Goal: Task Accomplishment & Management: Complete application form

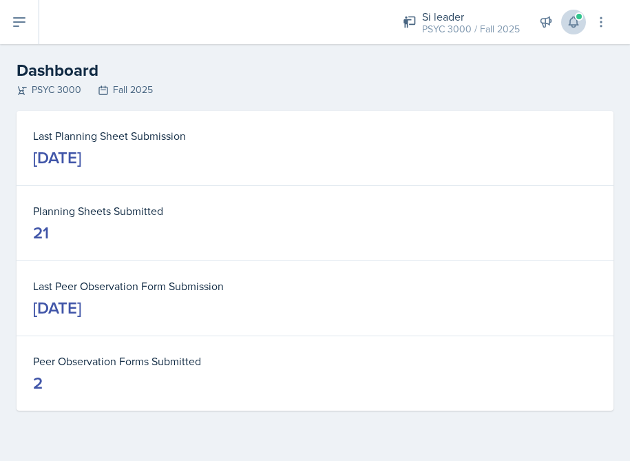
click at [572, 24] on icon at bounding box center [574, 22] width 14 height 14
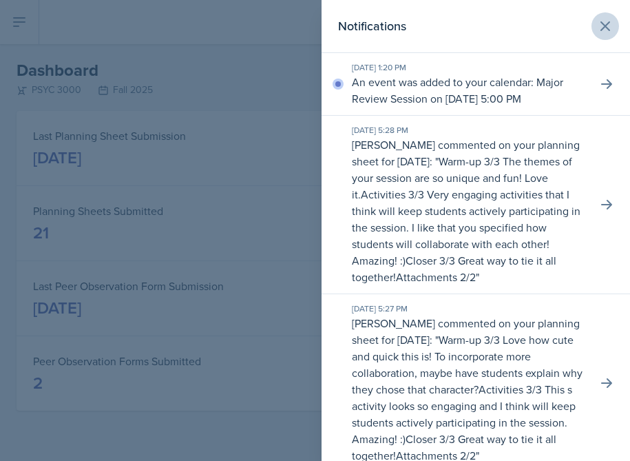
click at [609, 26] on icon at bounding box center [605, 26] width 17 height 17
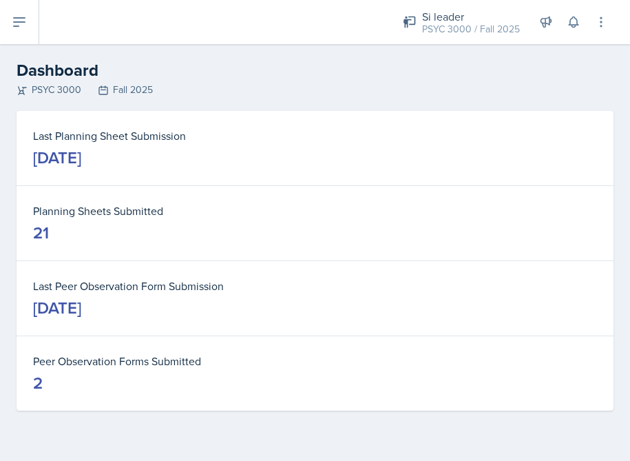
click at [41, 12] on div "Si leader PSYC 3000 / Fall 2025 Si leader PSYC 3000 / Fall 2025 Si leader PSYC …" at bounding box center [334, 22] width 591 height 44
click at [20, 17] on icon at bounding box center [19, 22] width 17 height 17
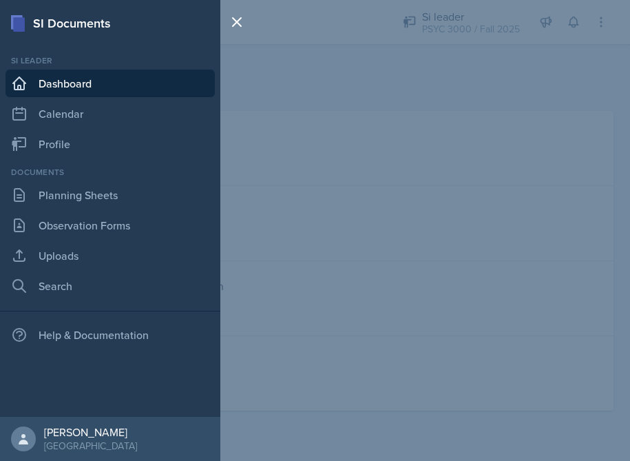
click at [42, 87] on link "Dashboard" at bounding box center [110, 84] width 209 height 28
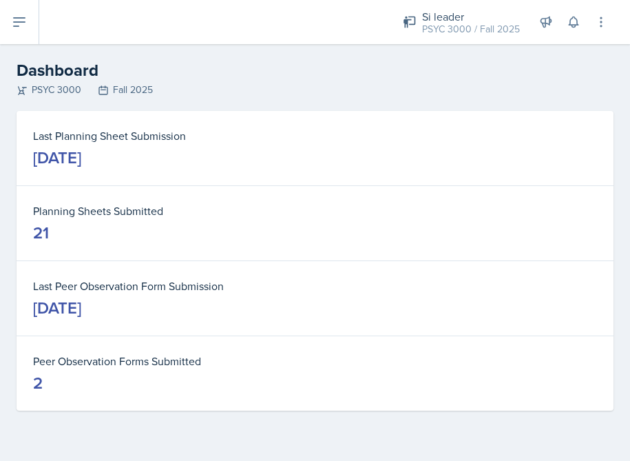
click at [32, 42] on button at bounding box center [19, 22] width 39 height 44
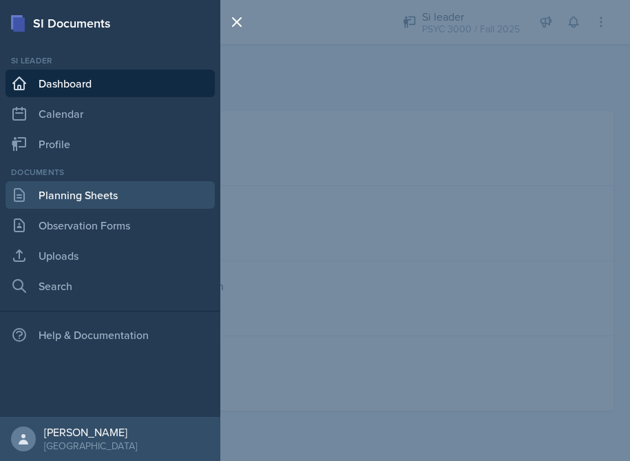
click at [75, 182] on link "Planning Sheets" at bounding box center [110, 195] width 209 height 28
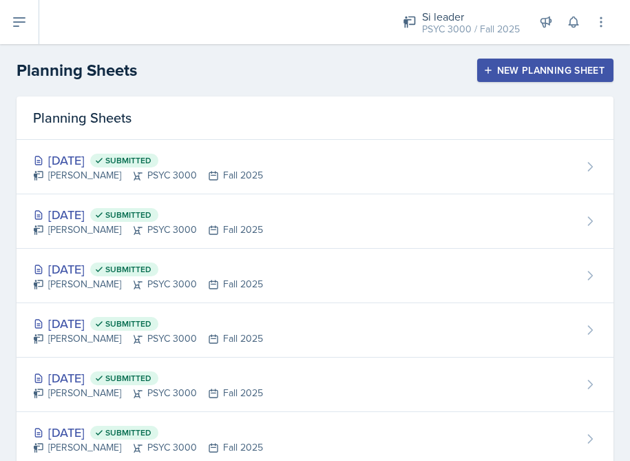
click at [521, 71] on div "New Planning Sheet" at bounding box center [545, 70] width 118 height 11
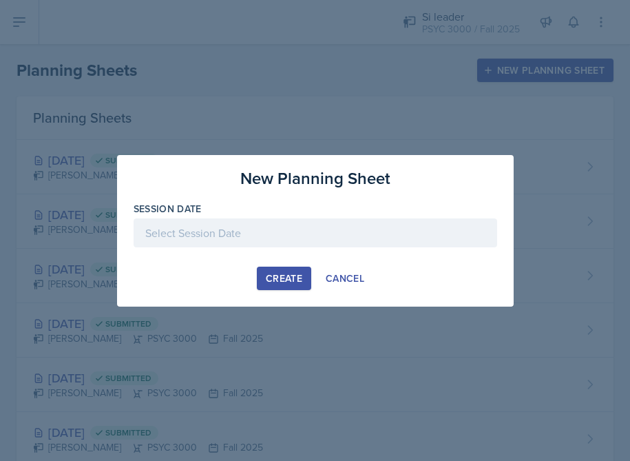
click at [309, 239] on div at bounding box center [316, 232] width 364 height 29
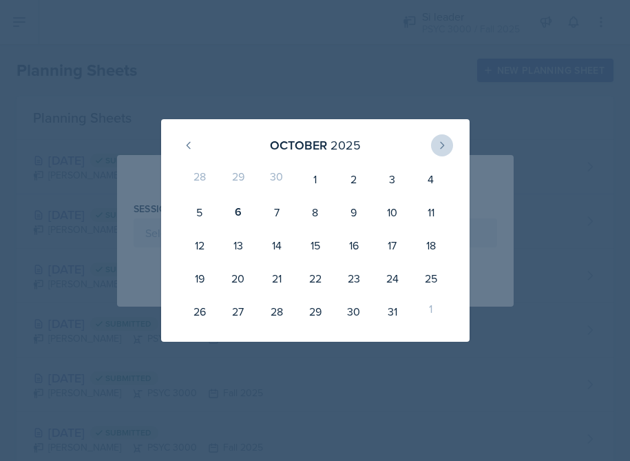
click at [439, 149] on icon at bounding box center [442, 145] width 11 height 11
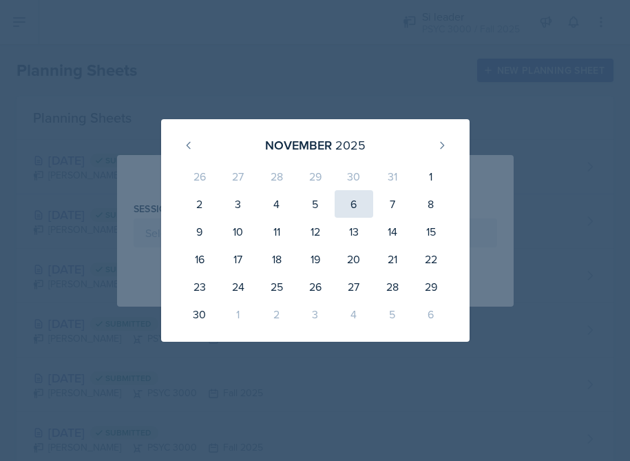
click at [359, 209] on div "6" at bounding box center [354, 204] width 39 height 28
type input "[DATE]"
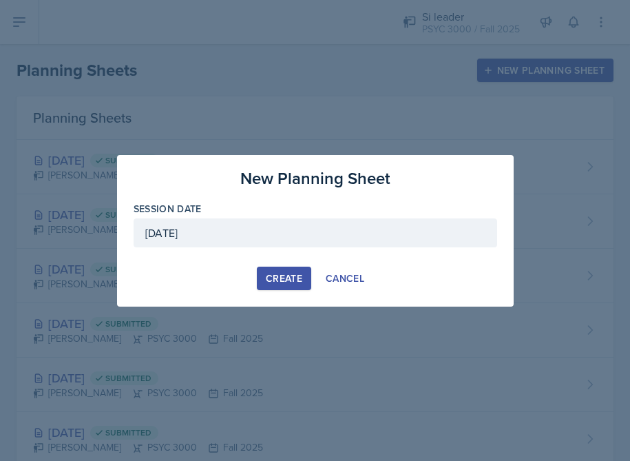
click at [297, 269] on button "Create" at bounding box center [284, 277] width 54 height 23
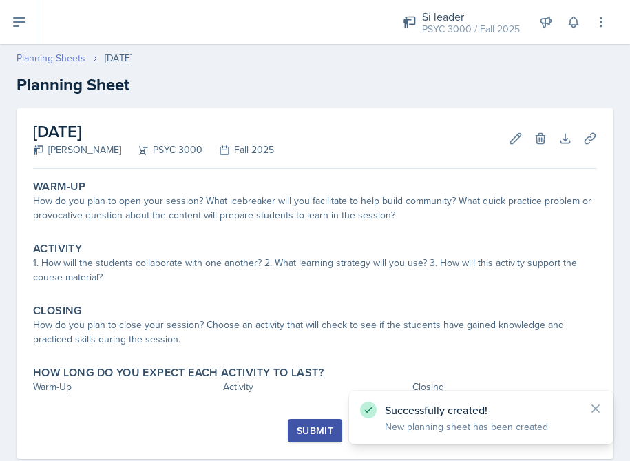
click at [54, 61] on link "Planning Sheets" at bounding box center [51, 58] width 69 height 14
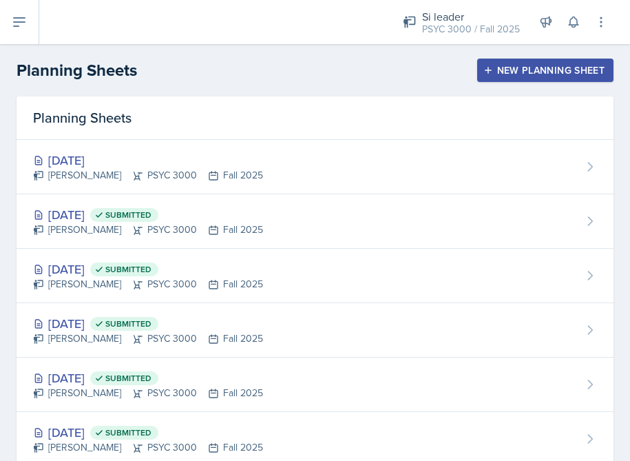
click at [517, 90] on header "Planning Sheets New Planning Sheet" at bounding box center [315, 70] width 630 height 52
click at [499, 71] on div "New Planning Sheet" at bounding box center [545, 70] width 118 height 11
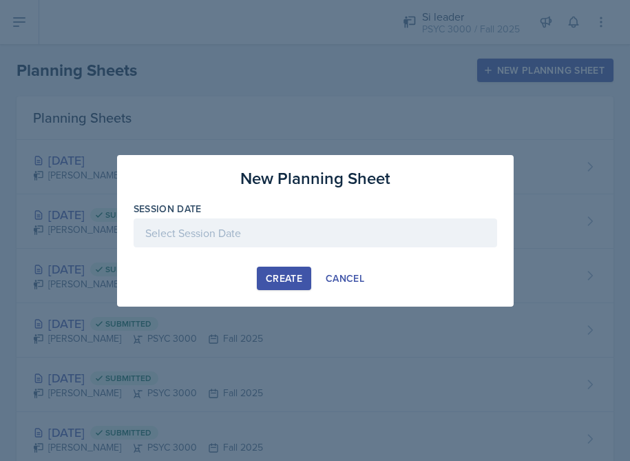
click at [290, 220] on div at bounding box center [316, 232] width 364 height 29
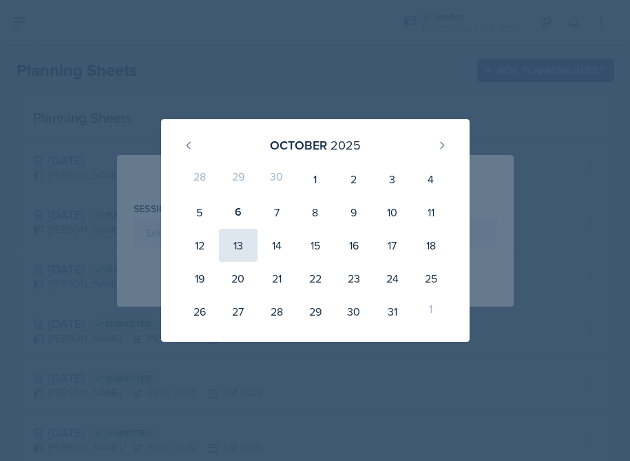
click at [244, 235] on div "13" at bounding box center [238, 245] width 39 height 33
type input "[DATE]"
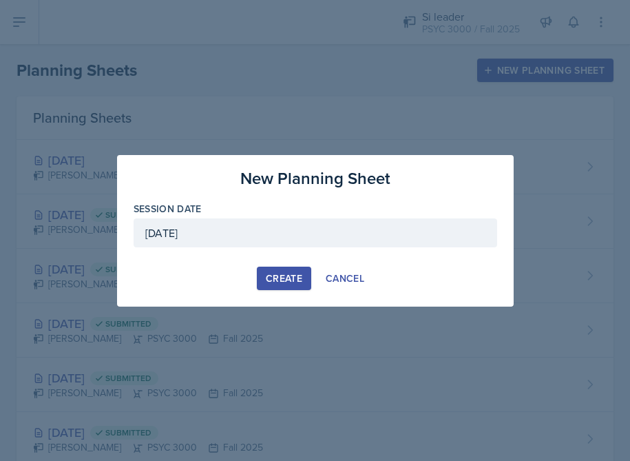
click at [275, 276] on div "Create" at bounding box center [284, 278] width 36 height 11
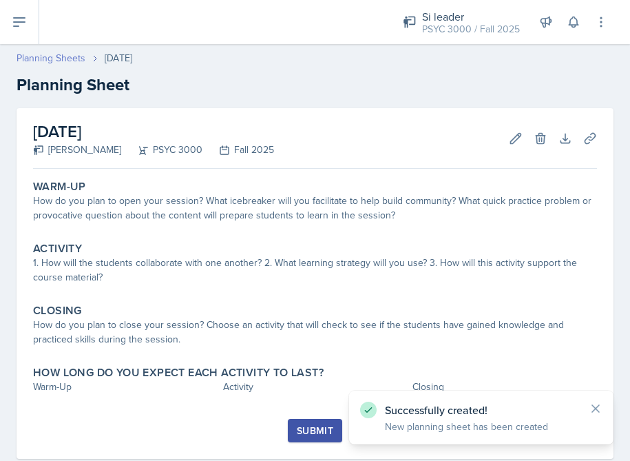
click at [71, 54] on link "Planning Sheets" at bounding box center [51, 58] width 69 height 14
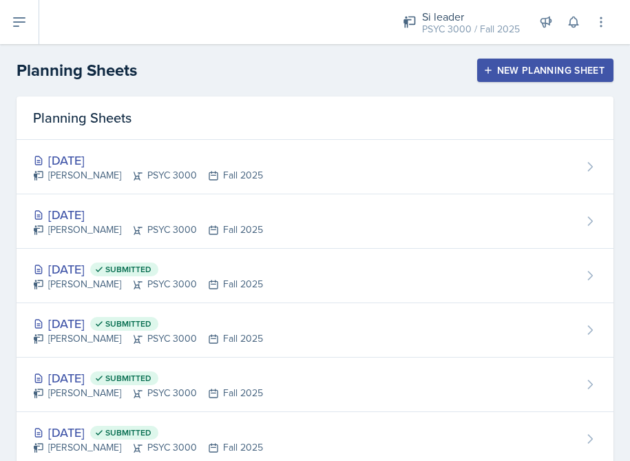
click at [515, 68] on div "New Planning Sheet" at bounding box center [545, 70] width 118 height 11
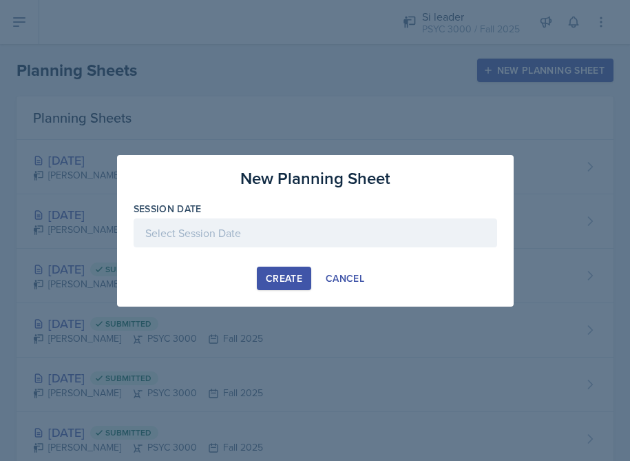
click at [272, 243] on div at bounding box center [316, 232] width 364 height 29
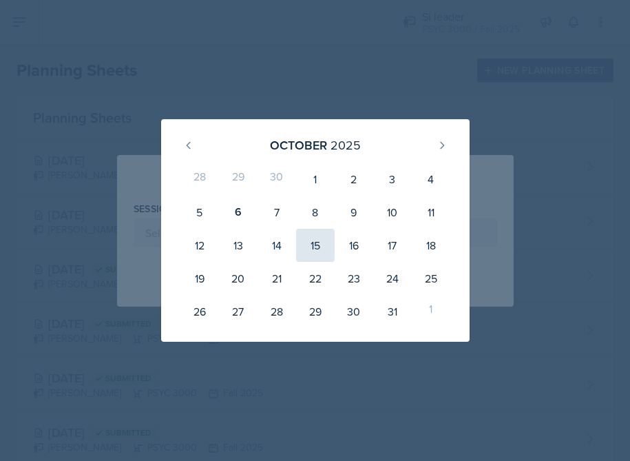
click at [303, 244] on div "15" at bounding box center [315, 245] width 39 height 33
type input "[DATE]"
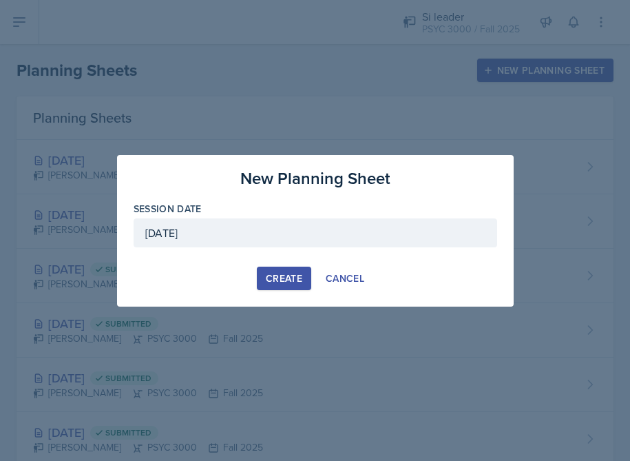
click at [271, 275] on div "Create" at bounding box center [284, 278] width 36 height 11
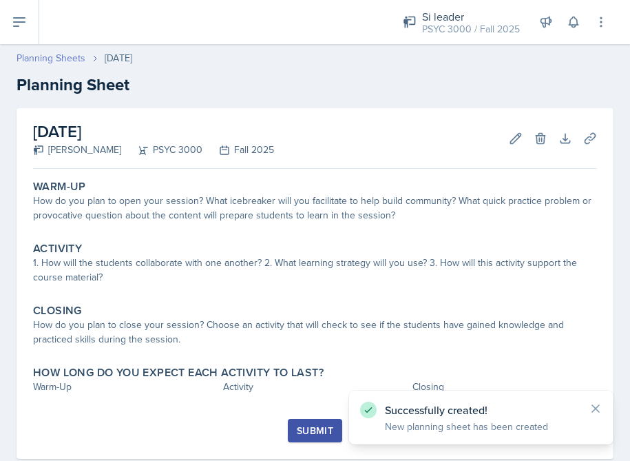
click at [65, 59] on link "Planning Sheets" at bounding box center [51, 58] width 69 height 14
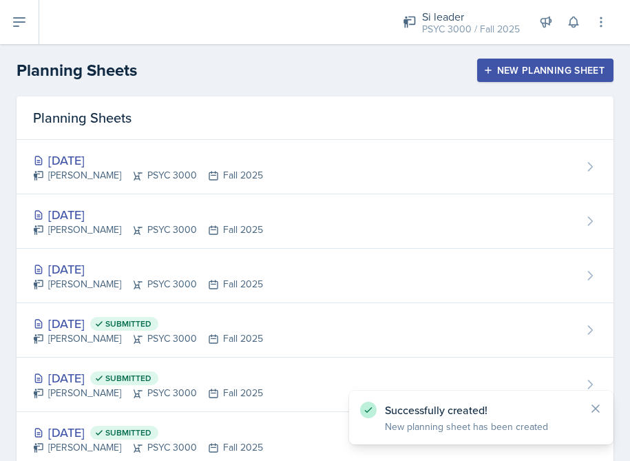
click at [499, 70] on div "New Planning Sheet" at bounding box center [545, 70] width 118 height 11
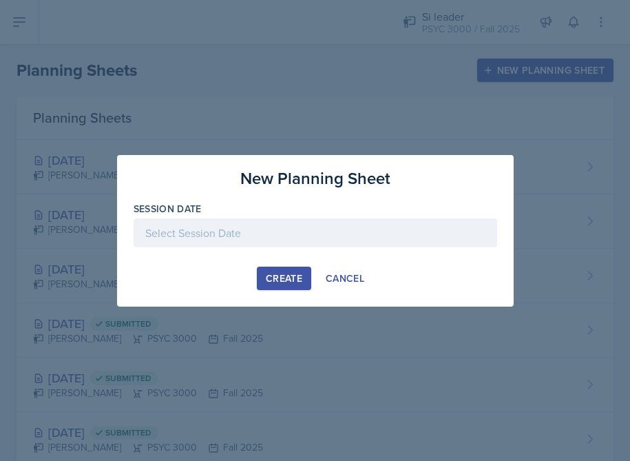
click at [353, 228] on div at bounding box center [316, 232] width 364 height 29
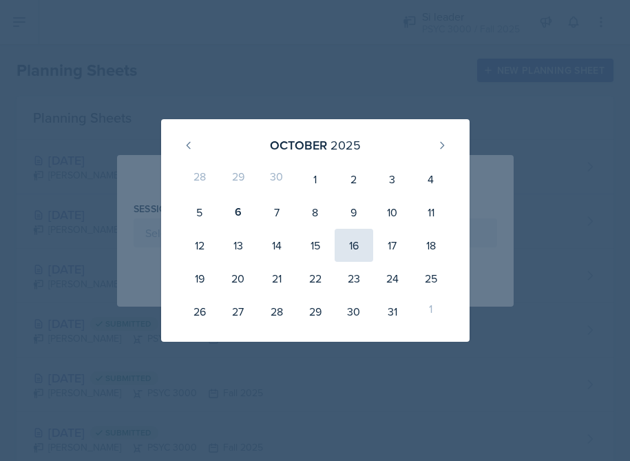
click at [345, 245] on div "16" at bounding box center [354, 245] width 39 height 33
type input "[DATE]"
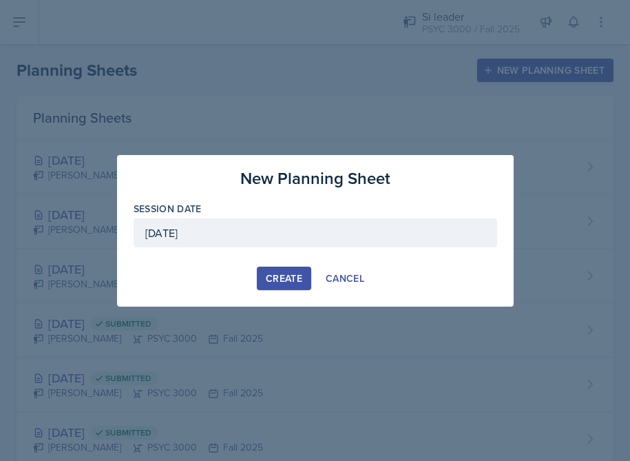
click at [292, 267] on button "Create" at bounding box center [284, 277] width 54 height 23
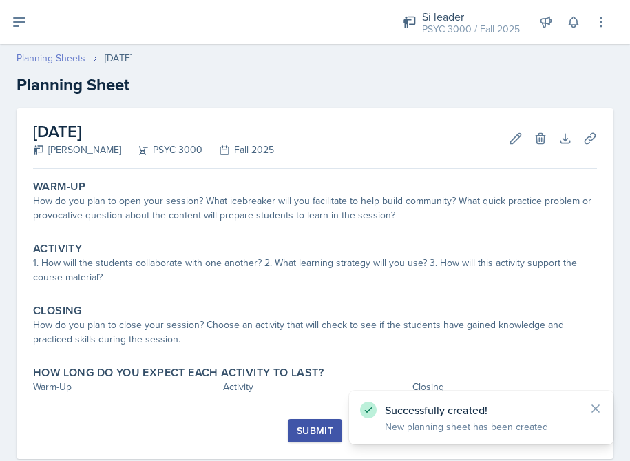
click at [47, 56] on link "Planning Sheets" at bounding box center [51, 58] width 69 height 14
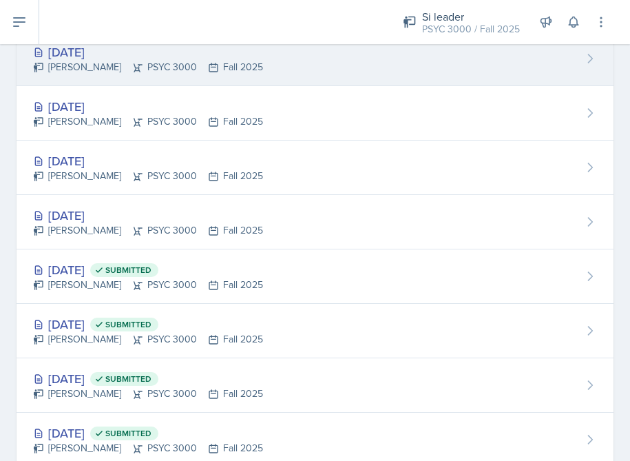
scroll to position [149, 0]
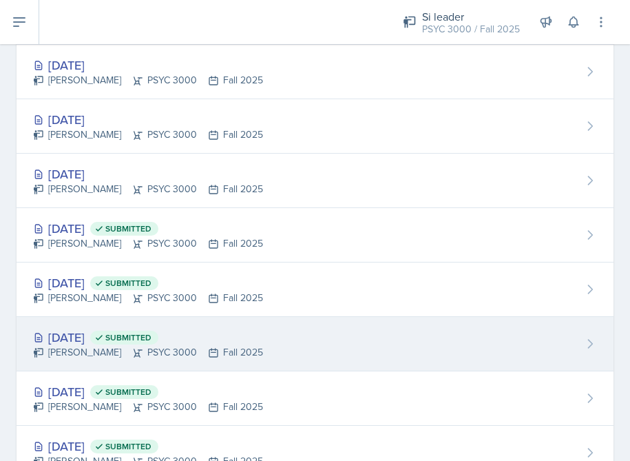
click at [146, 337] on span "Submitted" at bounding box center [128, 337] width 46 height 11
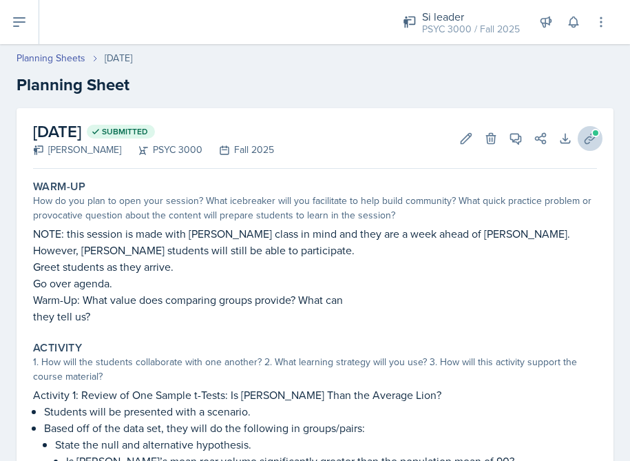
click at [586, 142] on icon at bounding box center [590, 139] width 14 height 14
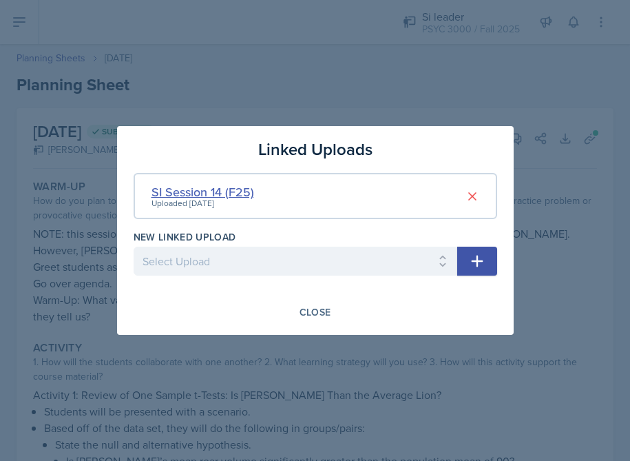
click at [216, 193] on div "SI Session 14 (F25)" at bounding box center [202, 191] width 103 height 19
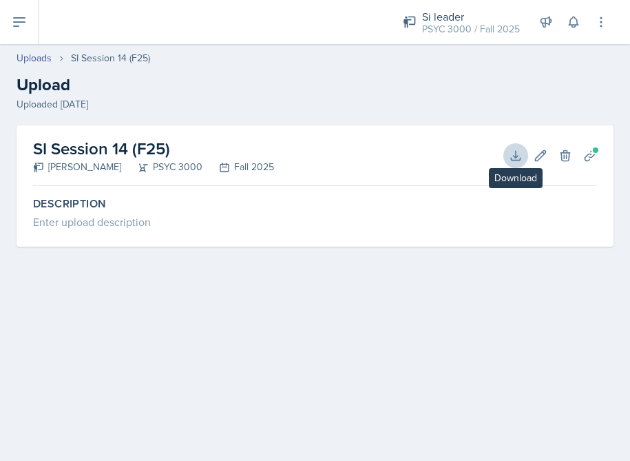
click at [519, 157] on icon at bounding box center [516, 156] width 14 height 14
